Goal: Navigation & Orientation: Find specific page/section

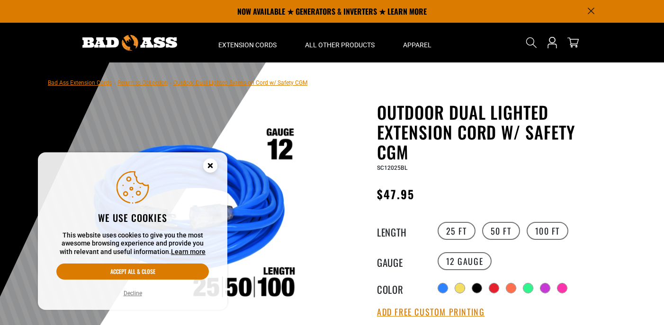
click at [210, 166] on icon "Cookie Consent" at bounding box center [209, 165] width 3 height 3
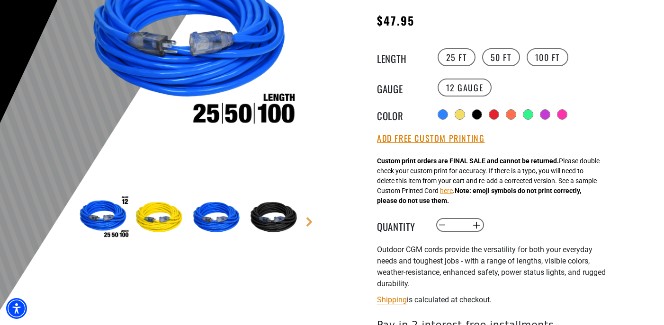
scroll to position [178, 0]
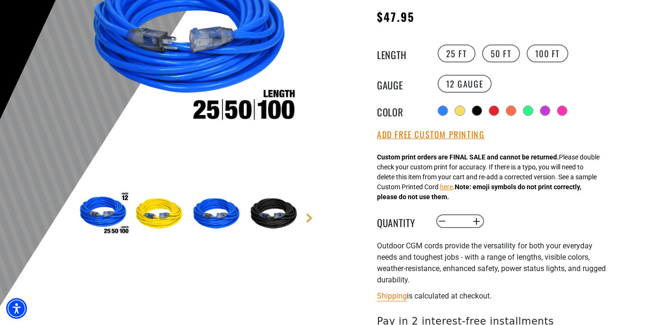
click at [281, 218] on img at bounding box center [275, 214] width 55 height 55
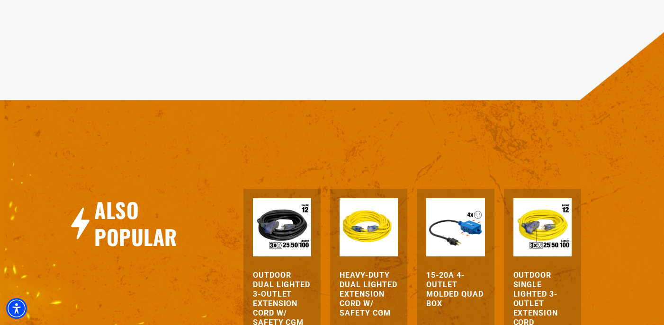
scroll to position [1031, 0]
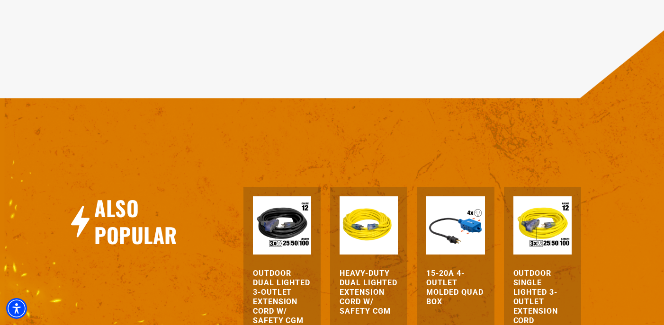
click at [444, 281] on h3 "15-20A 4-Outlet Molded Quad Box" at bounding box center [455, 288] width 58 height 38
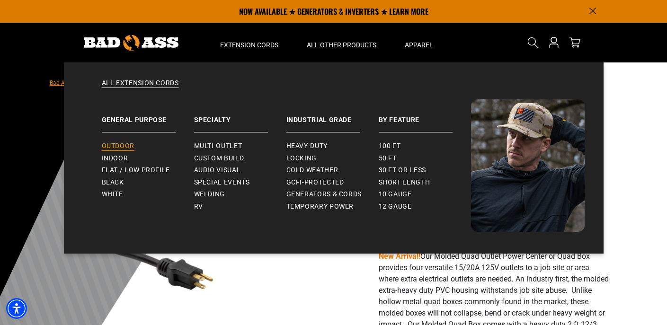
click at [123, 145] on span "Outdoor" at bounding box center [118, 146] width 33 height 9
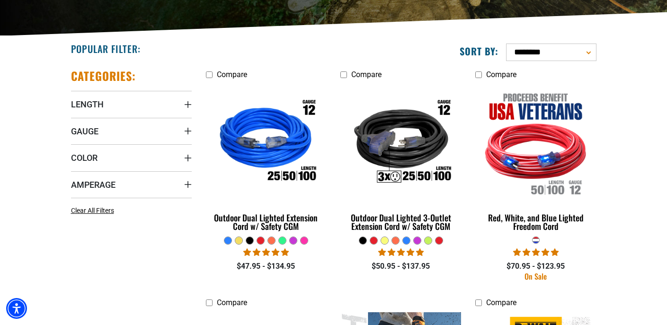
scroll to position [207, 0]
